Goal: Information Seeking & Learning: Learn about a topic

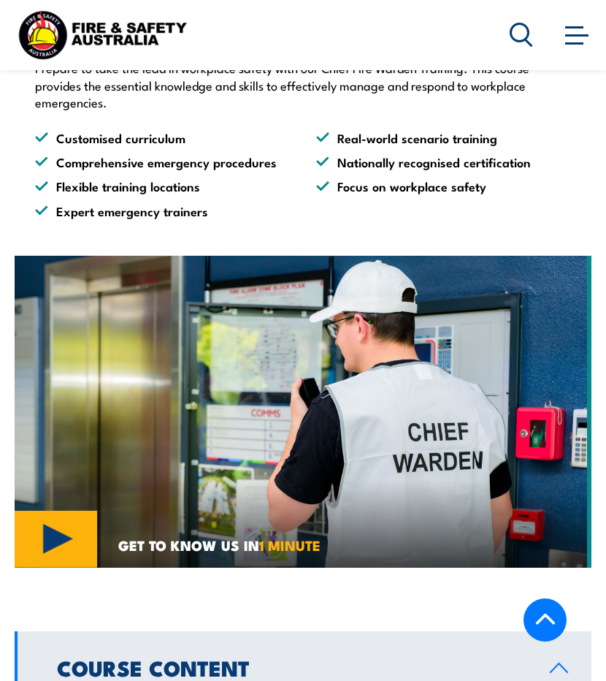
scroll to position [1154, 0]
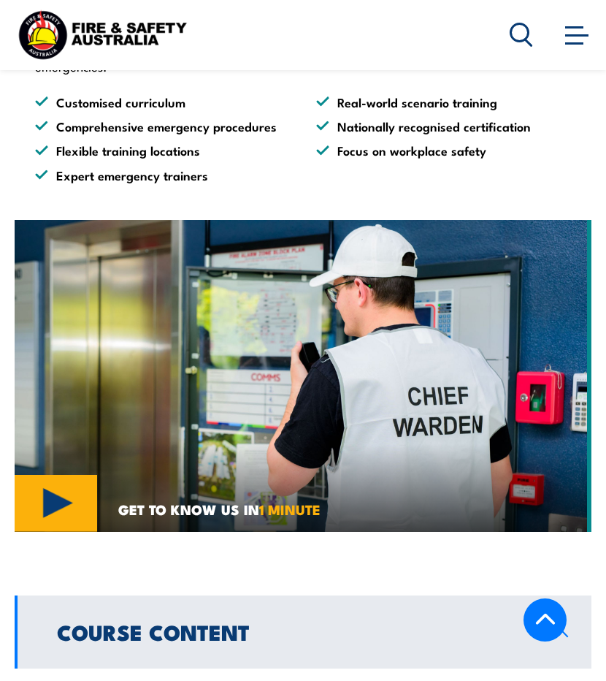
click at [299, 420] on img at bounding box center [303, 375] width 577 height 311
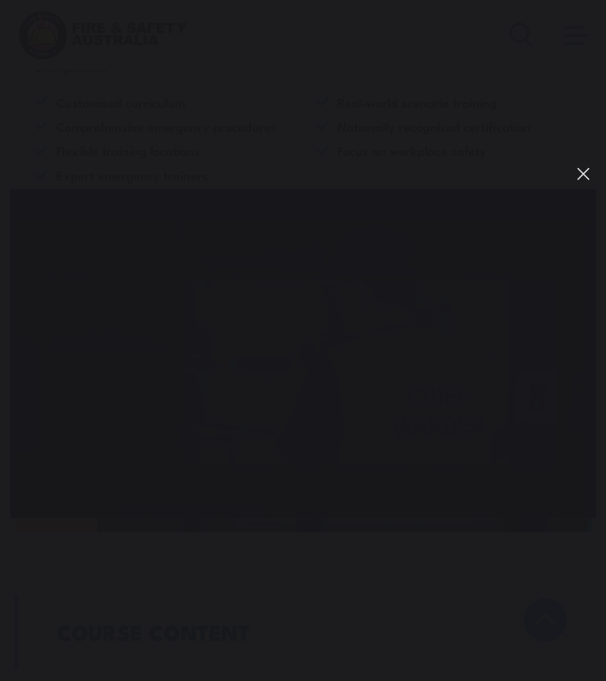
click at [571, 165] on button "You can close this modal content with the ESC key" at bounding box center [583, 173] width 25 height 25
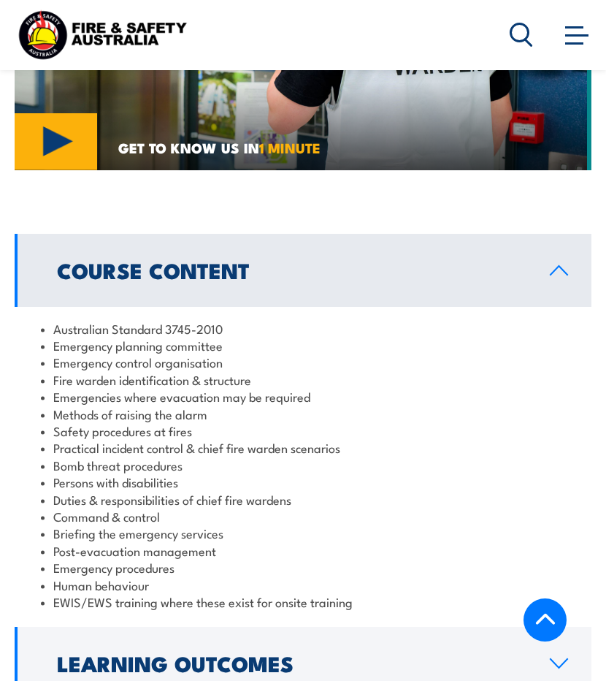
scroll to position [1519, 0]
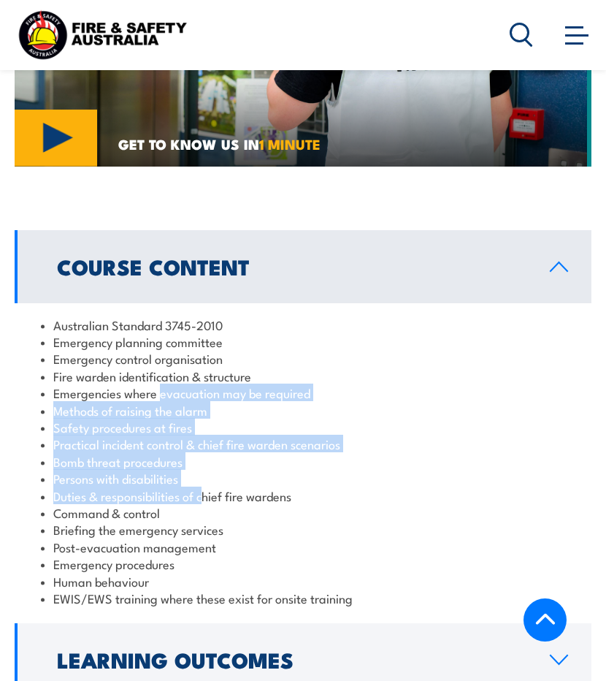
drag, startPoint x: 207, startPoint y: 441, endPoint x: 161, endPoint y: 348, distance: 103.6
click at [161, 348] on ul "Australian Standard 3745-2010 Emergency planning committee Emergency control or…" at bounding box center [303, 461] width 525 height 291
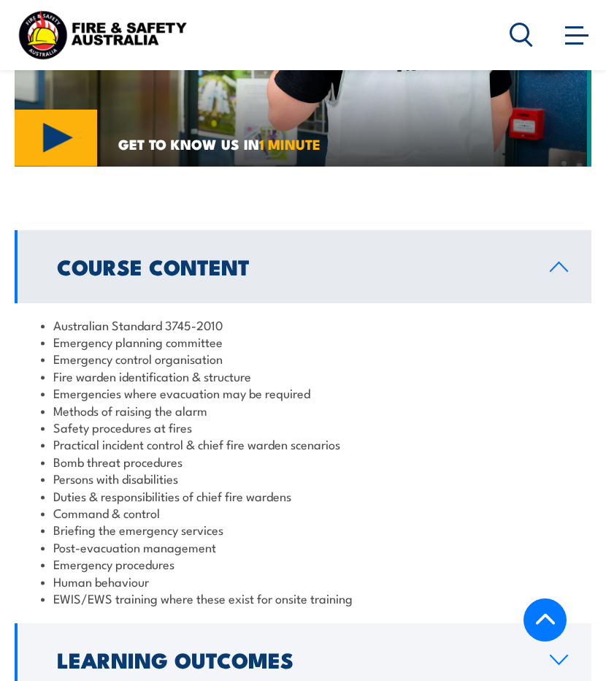
click at [148, 555] on li "Emergency procedures" at bounding box center [303, 563] width 525 height 17
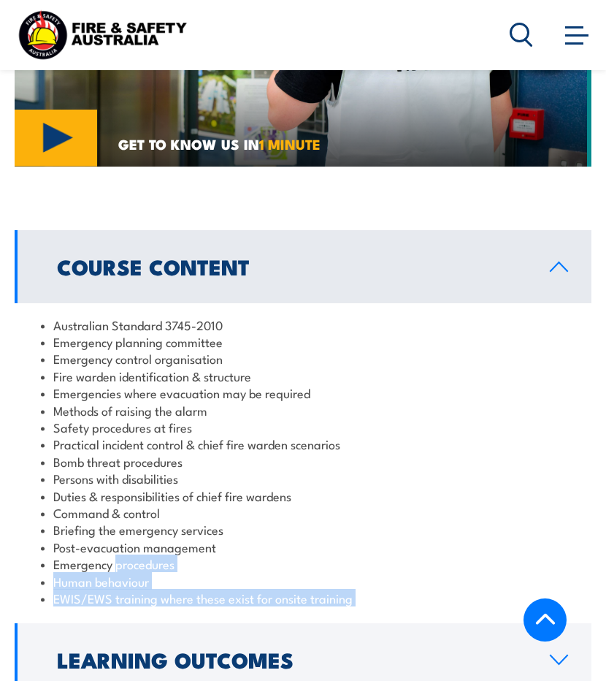
drag, startPoint x: 148, startPoint y: 505, endPoint x: 188, endPoint y: 567, distance: 74.0
click at [188, 567] on div "Australian Standard 3745-2010 Emergency planning committee Emergency control or…" at bounding box center [303, 461] width 577 height 317
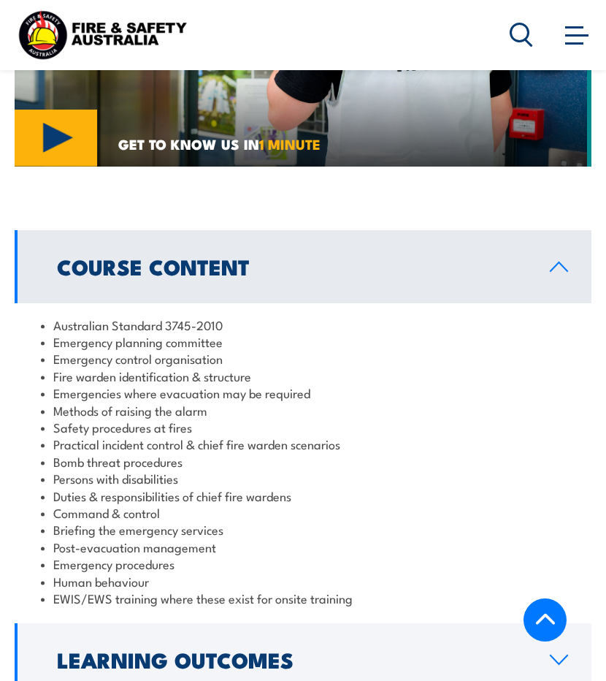
click at [179, 453] on li "Bomb threat procedures" at bounding box center [303, 461] width 525 height 17
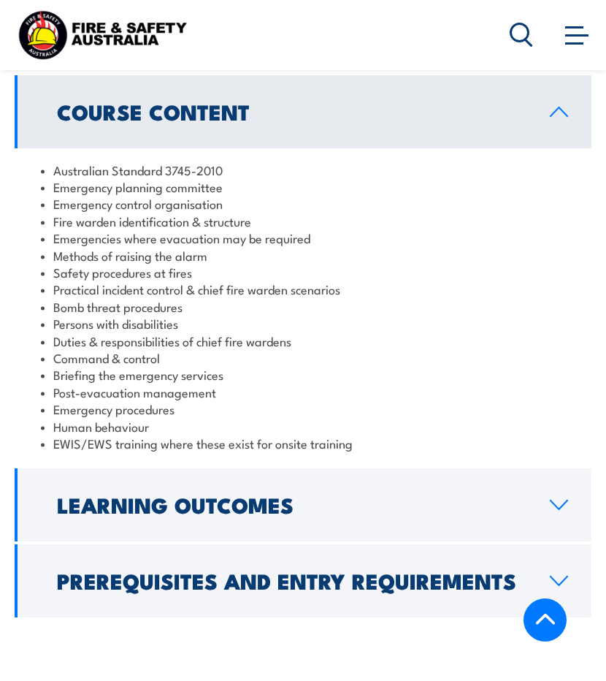
scroll to position [1678, 0]
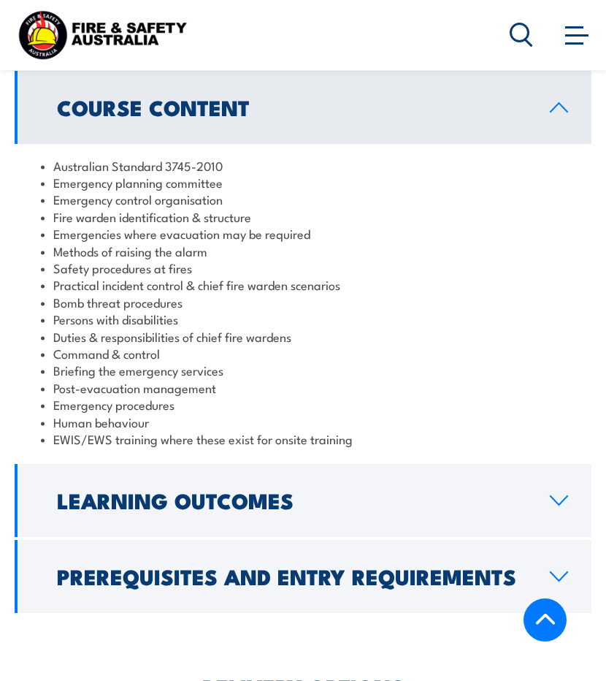
click at [179, 464] on link "Learning Outcomes" at bounding box center [303, 500] width 577 height 73
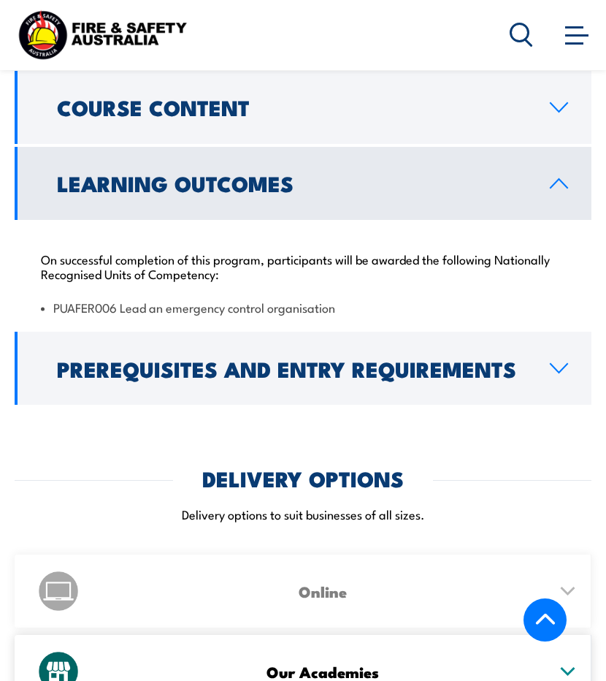
click at [284, 359] on h2 "Prerequisites and Entry Requirements" at bounding box center [292, 368] width 470 height 19
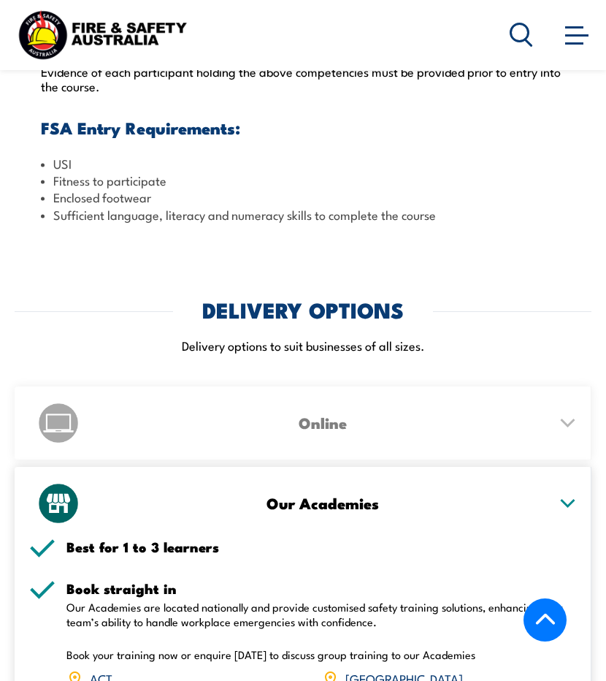
scroll to position [2003, 0]
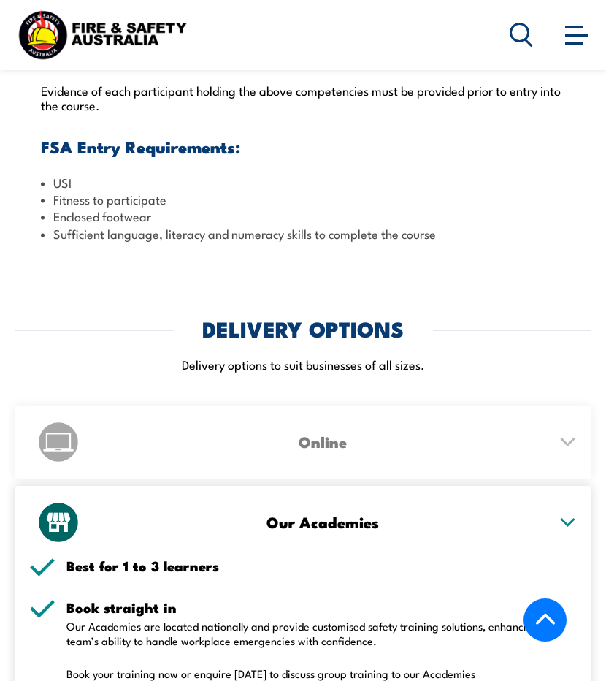
click at [280, 433] on h3 "Online" at bounding box center [322, 441] width 451 height 17
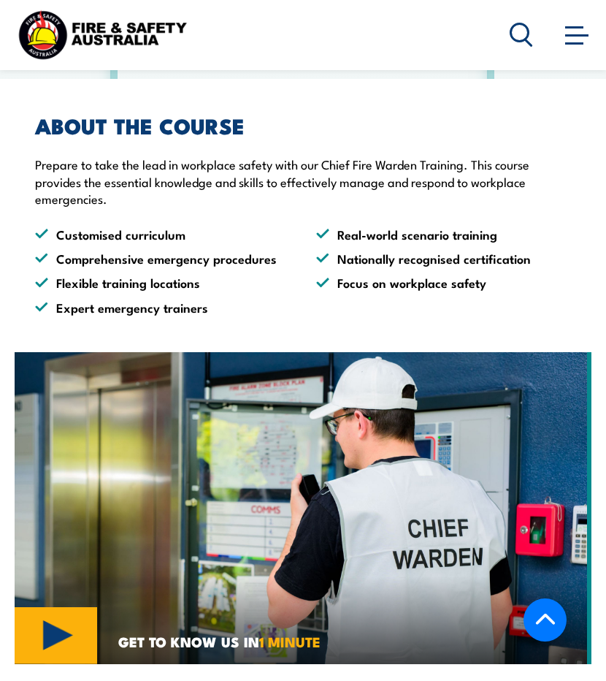
scroll to position [1026, 0]
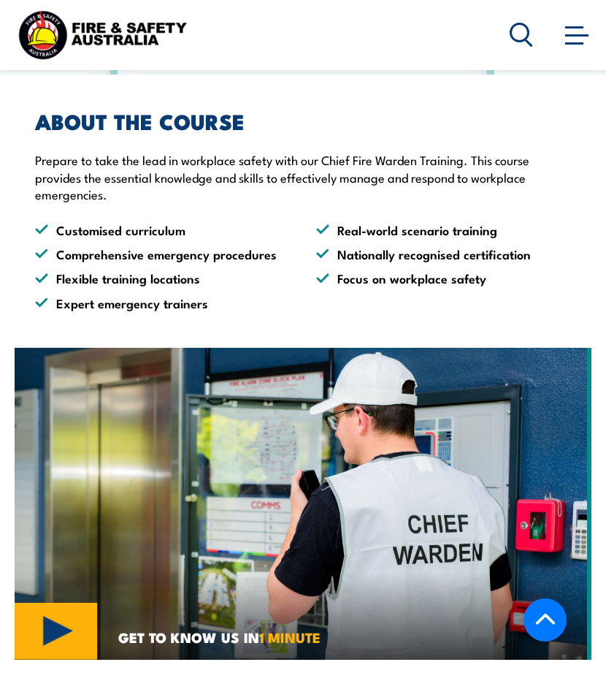
click at [412, 374] on img at bounding box center [303, 503] width 577 height 311
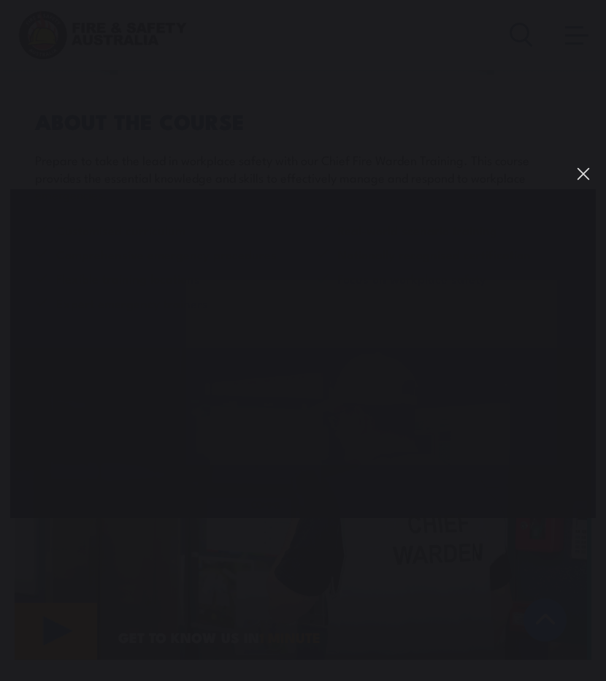
click at [579, 174] on button "You can close this modal content with the ESC key" at bounding box center [583, 173] width 25 height 25
